Goal: Information Seeking & Learning: Learn about a topic

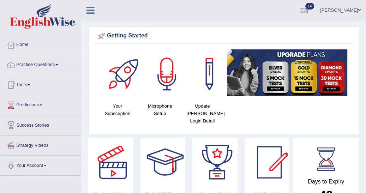
drag, startPoint x: 221, startPoint y: 0, endPoint x: 176, endPoint y: 14, distance: 46.7
click at [176, 14] on ul "Emad Toggle navigation Username: emad_mt Access Type: Online Subscription: Diam…" at bounding box center [267, 10] width 200 height 20
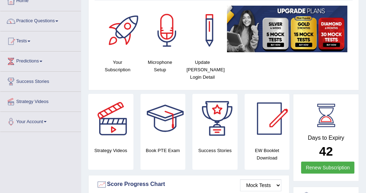
scroll to position [45, 0]
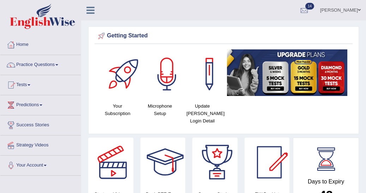
drag, startPoint x: 0, startPoint y: 0, endPoint x: 58, endPoint y: 65, distance: 87.4
click at [58, 65] on link "Practice Questions" at bounding box center [40, 64] width 81 height 18
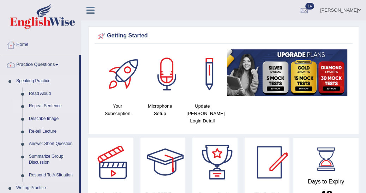
click at [55, 107] on link "Repeat Sentence" at bounding box center [52, 106] width 53 height 13
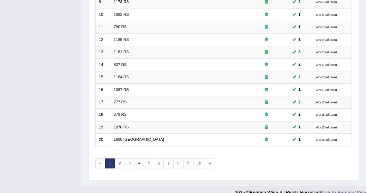
scroll to position [213, 0]
click at [117, 158] on link "2" at bounding box center [120, 163] width 10 height 10
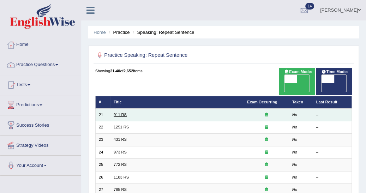
click at [118, 113] on link "911 RS" at bounding box center [120, 115] width 13 height 4
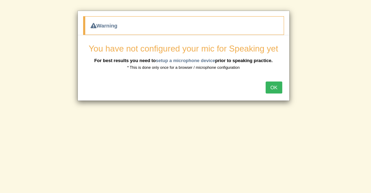
click at [274, 87] on button "OK" at bounding box center [273, 88] width 16 height 12
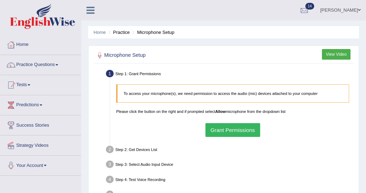
click at [227, 127] on button "Grant Permissions" at bounding box center [233, 130] width 55 height 14
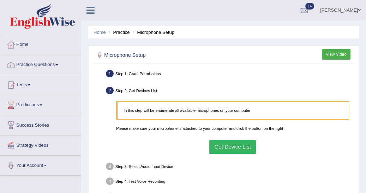
click at [230, 147] on button "Get Device List" at bounding box center [233, 147] width 47 height 14
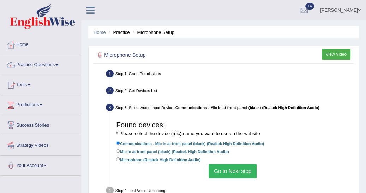
click at [234, 170] on button "Go to Next step" at bounding box center [233, 171] width 48 height 14
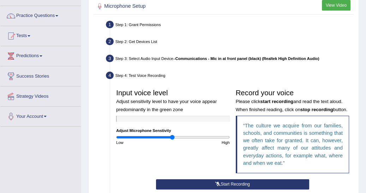
scroll to position [60, 0]
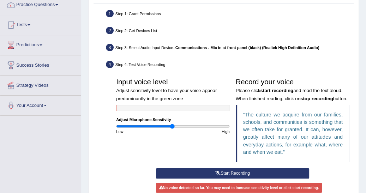
click at [225, 173] on button "Start Recording" at bounding box center [232, 174] width 153 height 10
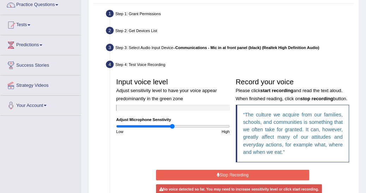
click at [225, 173] on button "Stop Recording" at bounding box center [232, 175] width 153 height 10
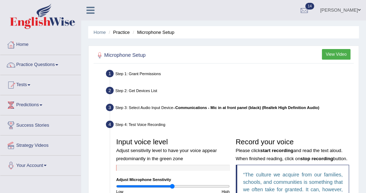
scroll to position [0, 0]
click at [59, 63] on link "Practice Questions" at bounding box center [40, 64] width 81 height 18
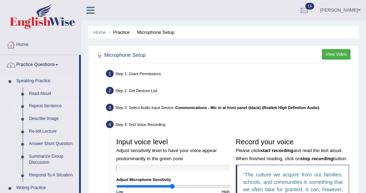
click at [43, 104] on link "Repeat Sentence" at bounding box center [52, 106] width 53 height 13
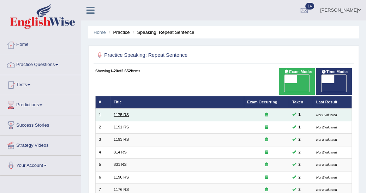
click at [123, 113] on link "1175 RS" at bounding box center [121, 115] width 15 height 4
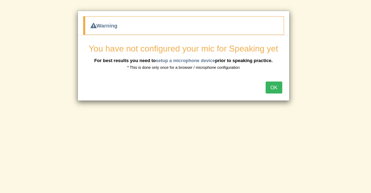
click at [278, 83] on button "OK" at bounding box center [273, 88] width 16 height 12
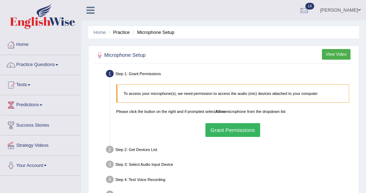
click at [240, 130] on button "Grant Permissions" at bounding box center [233, 130] width 55 height 14
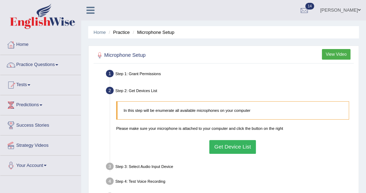
click at [237, 148] on button "Get Device List" at bounding box center [233, 147] width 47 height 14
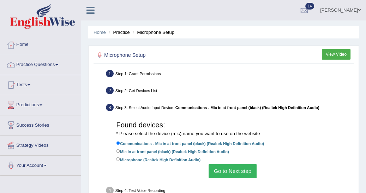
click at [231, 172] on button "Go to Next step" at bounding box center [233, 171] width 48 height 14
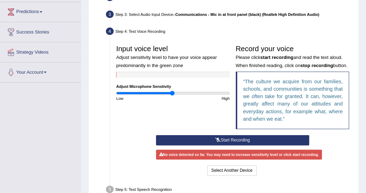
scroll to position [102, 0]
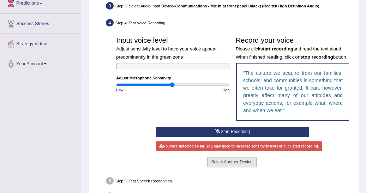
click at [239, 160] on button "Select Another Device" at bounding box center [231, 162] width 49 height 10
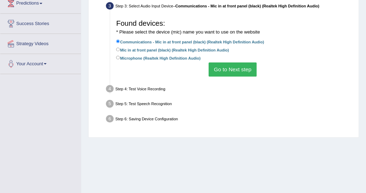
click at [231, 69] on button "Go to Next step" at bounding box center [233, 70] width 48 height 14
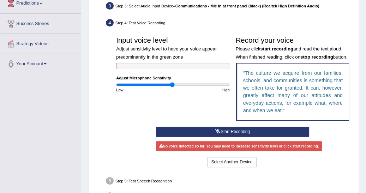
click at [222, 129] on button "Start Recording" at bounding box center [232, 132] width 153 height 10
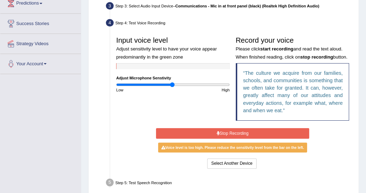
click at [224, 131] on button "Stop Recording" at bounding box center [232, 133] width 153 height 10
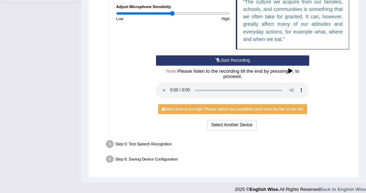
scroll to position [180, 0]
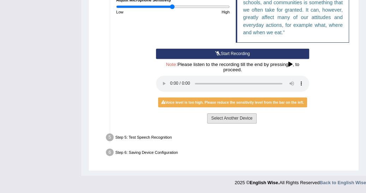
click at [234, 119] on button "Select Another Device" at bounding box center [231, 118] width 49 height 10
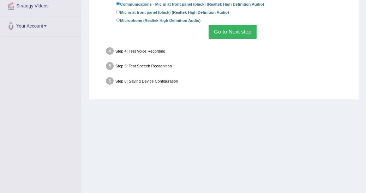
scroll to position [133, 0]
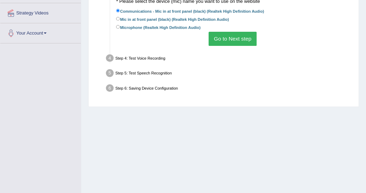
click at [228, 38] on button "Go to Next step" at bounding box center [233, 39] width 48 height 14
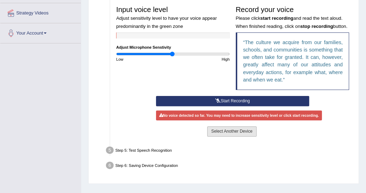
click at [224, 128] on button "Select Another Device" at bounding box center [231, 132] width 49 height 10
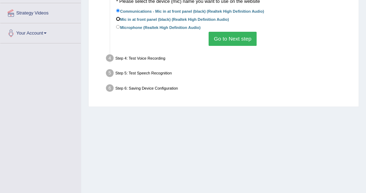
click at [118, 19] on input "Mic in at front panel (black) (Realtek High Definition Audio)" at bounding box center [118, 19] width 4 height 4
radio input "true"
click at [117, 10] on input "Communications - Mic in at front panel (black) (Realtek High Definition Audio)" at bounding box center [118, 11] width 4 height 4
radio input "true"
click at [229, 42] on button "Go to Next step" at bounding box center [233, 39] width 48 height 14
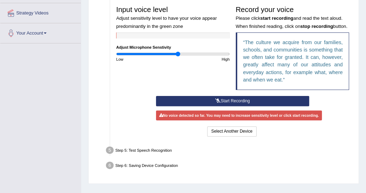
type input "1.1"
click at [178, 54] on input "range" at bounding box center [172, 54] width 113 height 5
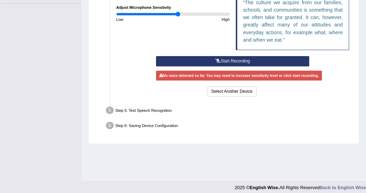
scroll to position [178, 0]
